Goal: Information Seeking & Learning: Check status

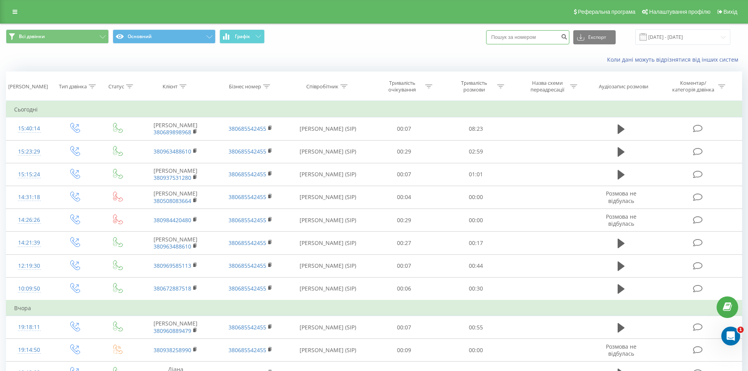
click at [512, 38] on input at bounding box center [527, 37] width 83 height 14
paste input "0 73 078-70-58"
type input "0730787058"
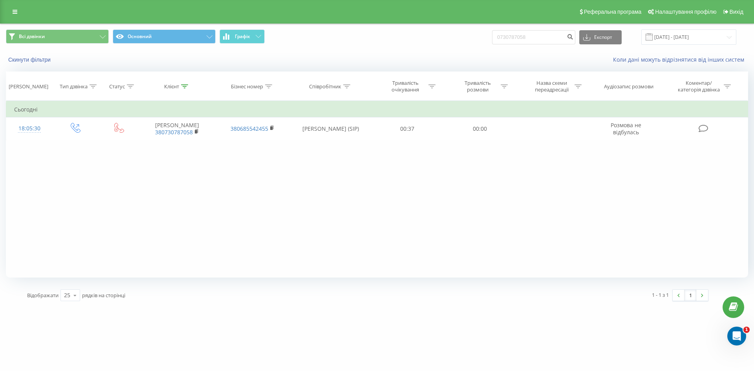
click at [190, 262] on div "Фільтрувати за умовою Дорівнює Введіть значення Скасувати OK Фільтрувати за умо…" at bounding box center [377, 189] width 742 height 177
click at [537, 45] on div "0730787058 Експорт .csv .xls .xlsx [DATE] - [DATE]" at bounding box center [614, 36] width 244 height 15
click at [536, 40] on input "0730787058" at bounding box center [533, 37] width 83 height 14
paste input "[PHONE_NUMBER]"
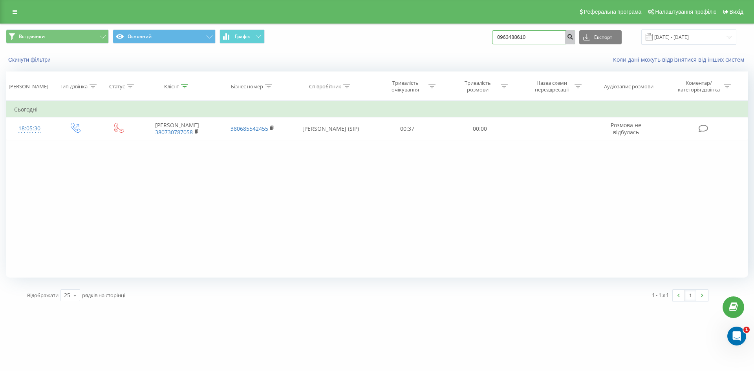
type input "0963488610"
click at [573, 38] on icon "submit" at bounding box center [570, 35] width 7 height 5
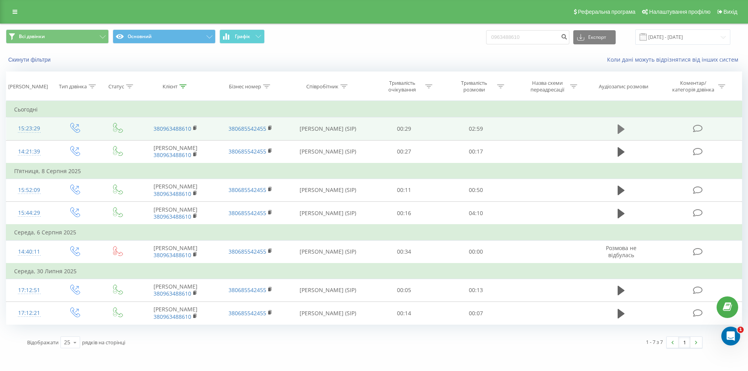
click at [618, 129] on icon at bounding box center [621, 128] width 7 height 9
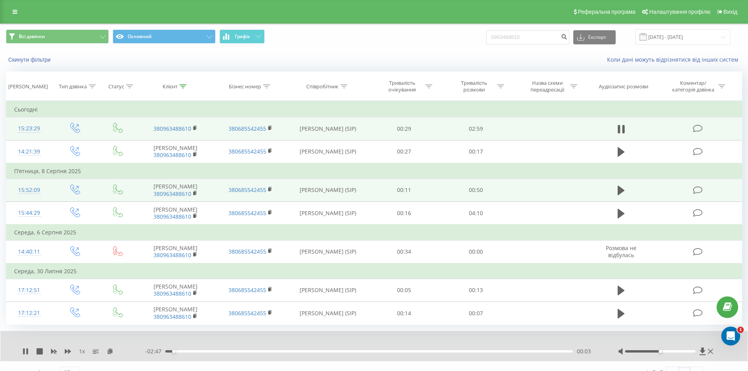
scroll to position [50, 0]
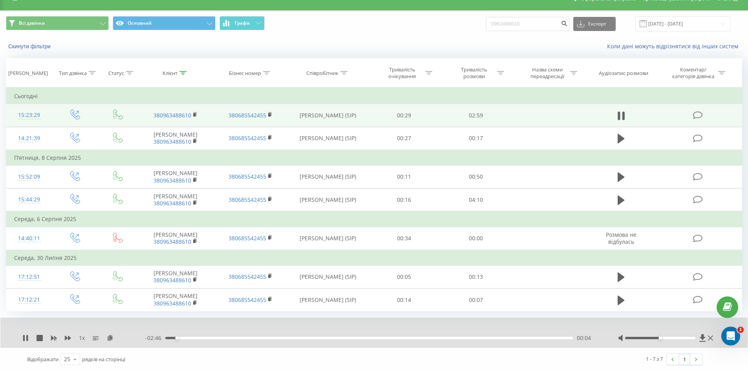
click at [88, 339] on div "1 x" at bounding box center [83, 338] width 123 height 8
click at [85, 339] on div "1 x" at bounding box center [83, 338] width 123 height 8
click at [71, 338] on div "1 x" at bounding box center [83, 338] width 123 height 8
click at [70, 340] on icon at bounding box center [68, 338] width 6 height 6
click at [68, 339] on icon at bounding box center [68, 338] width 6 height 5
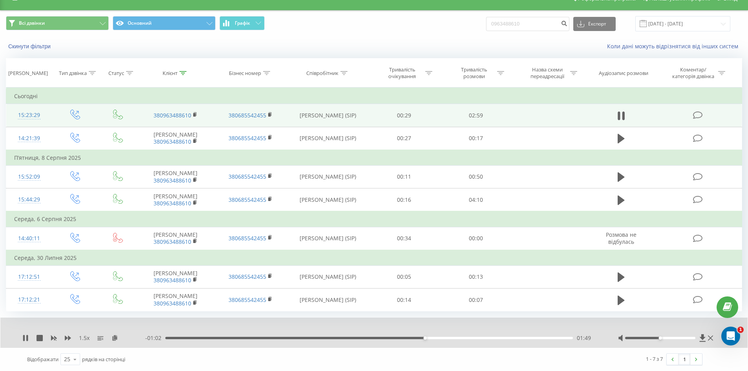
click at [343, 360] on div "Відображати 25 10 25 50 100 рядків на сторінці" at bounding box center [193, 359] width 343 height 23
